Goal: Task Accomplishment & Management: Manage account settings

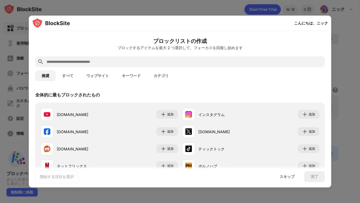
click at [248, 40] on h6 "ブロックリストの作成" at bounding box center [179, 41] width 289 height 8
click at [288, 179] on font "スキップ" at bounding box center [287, 177] width 15 height 5
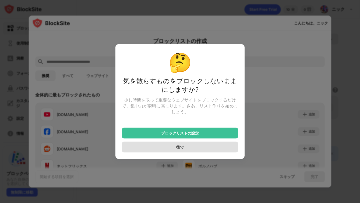
click at [228, 149] on div "後で" at bounding box center [180, 147] width 116 height 11
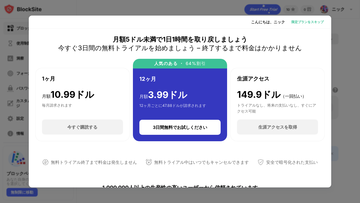
click at [305, 24] on font "限定プランをスキップ" at bounding box center [307, 22] width 32 height 4
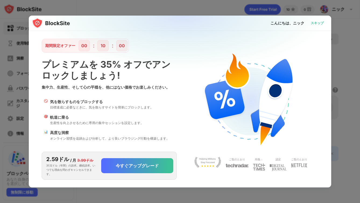
click at [314, 25] on font "スキップ" at bounding box center [317, 23] width 13 height 4
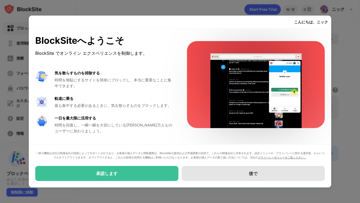
click at [227, 171] on div "後で" at bounding box center [253, 173] width 143 height 15
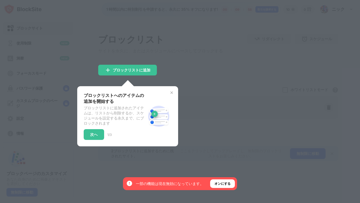
click at [214, 136] on div at bounding box center [180, 101] width 360 height 203
drag, startPoint x: 214, startPoint y: 137, endPoint x: 197, endPoint y: 136, distance: 17.2
click at [214, 136] on div at bounding box center [180, 101] width 360 height 203
click at [125, 133] on div "ブロックリストへのアイテムの追加を開始する ブロックリストに追加されたアイテムは、リストから削除するか、スケジュールを設定する永久まで、にブロックされます 次…" at bounding box center [115, 116] width 62 height 47
click at [174, 92] on div "ブロックリストへのアイテムの追加を開始する ブロックリストに追加されたアイテムは、リストから削除するか、スケジュールを設定する永久まで、にブロックされます 次…" at bounding box center [127, 116] width 101 height 60
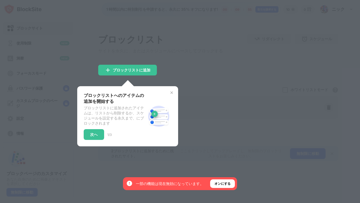
click at [172, 93] on img at bounding box center [171, 93] width 4 height 4
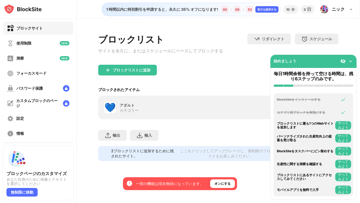
click at [33, 29] on font "ブロックサイト" at bounding box center [29, 28] width 26 height 5
click at [351, 62] on img at bounding box center [350, 61] width 5 height 5
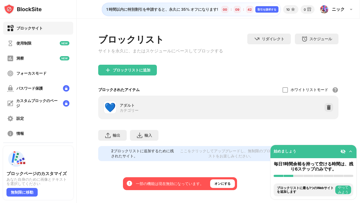
click at [42, 33] on div "ブロックサイト" at bounding box center [38, 28] width 70 height 13
click at [40, 45] on div "使用制限" at bounding box center [38, 43] width 70 height 13
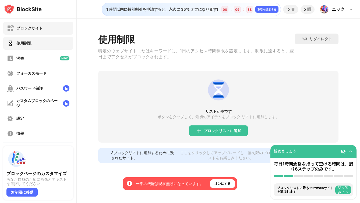
click at [41, 32] on div "ブロックサイト" at bounding box center [38, 28] width 70 height 13
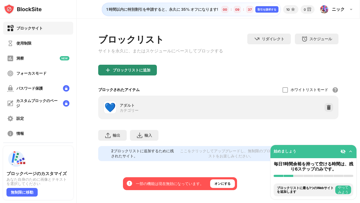
click at [110, 71] on img at bounding box center [108, 70] width 6 height 6
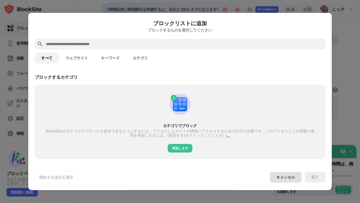
click at [289, 176] on font "キャンセル" at bounding box center [285, 177] width 19 height 5
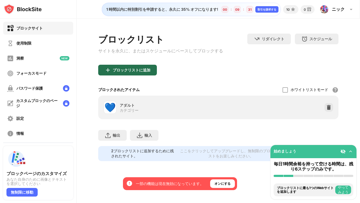
click at [130, 76] on div "ブロックリストに追加" at bounding box center [127, 70] width 59 height 11
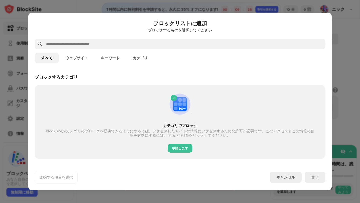
paste input "**********"
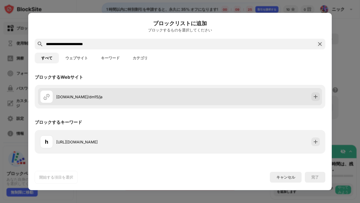
type input "**********"
click at [95, 100] on div "[DOMAIN_NAME]/dm15/ja" at bounding box center [110, 96] width 140 height 13
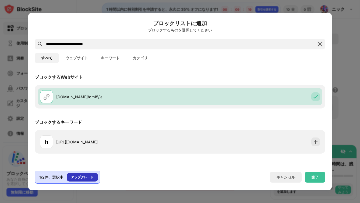
click at [90, 175] on div "アップグレード" at bounding box center [82, 177] width 23 height 5
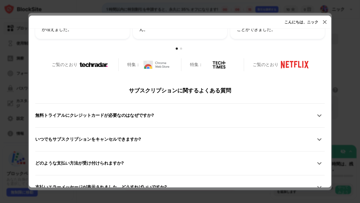
scroll to position [263, 0]
